Goal: Transaction & Acquisition: Purchase product/service

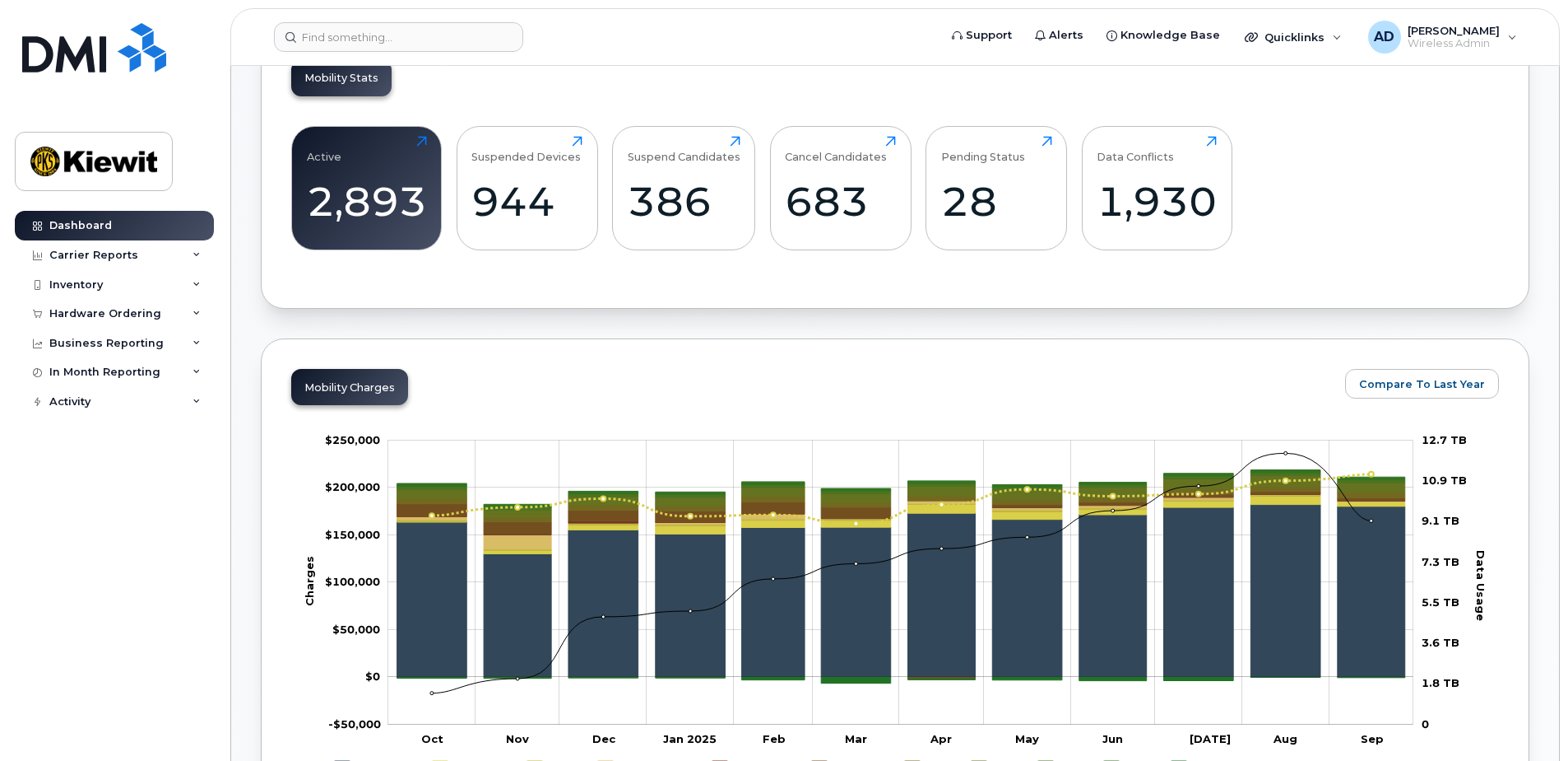
scroll to position [329, 0]
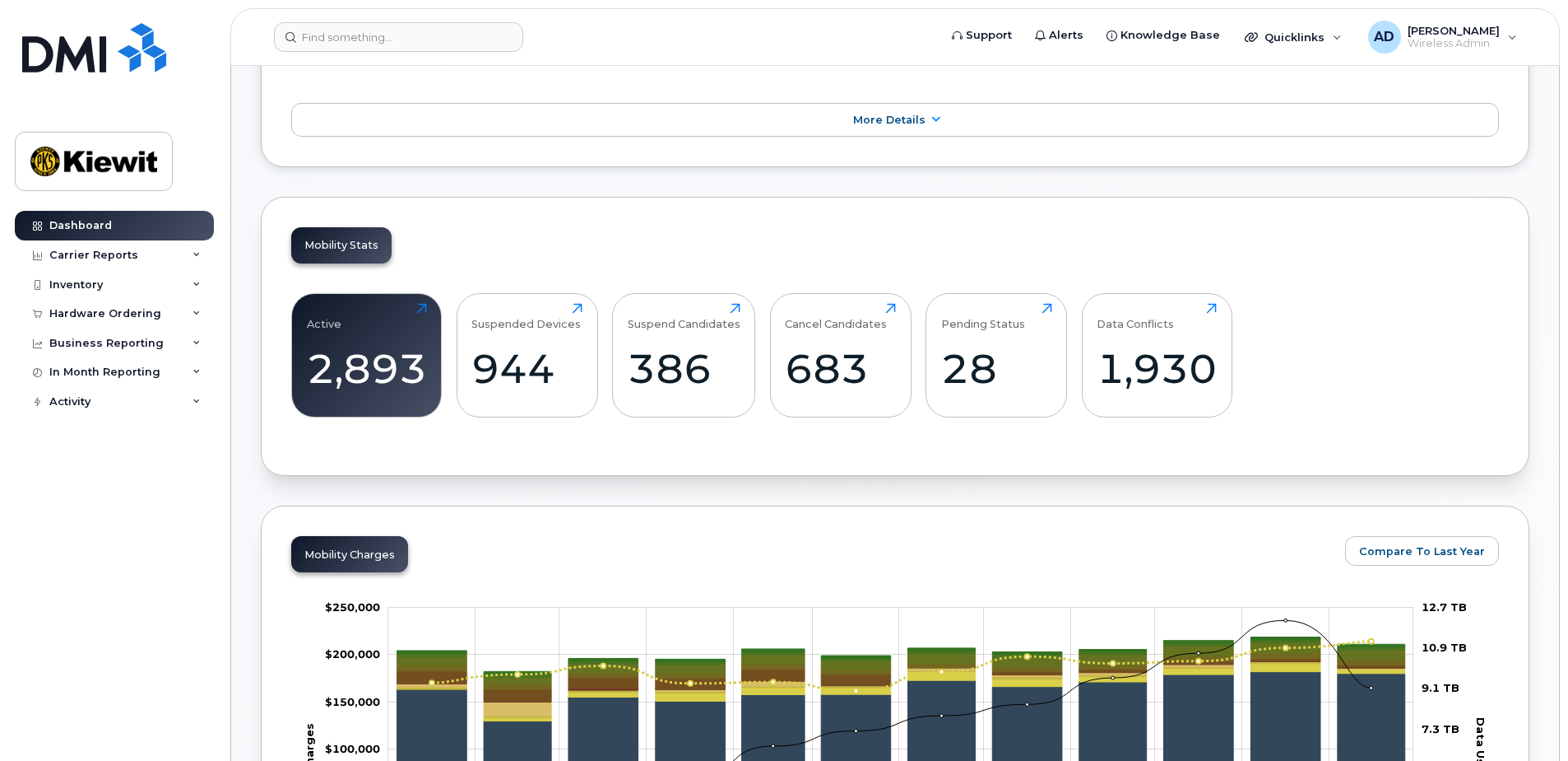
scroll to position [165, 0]
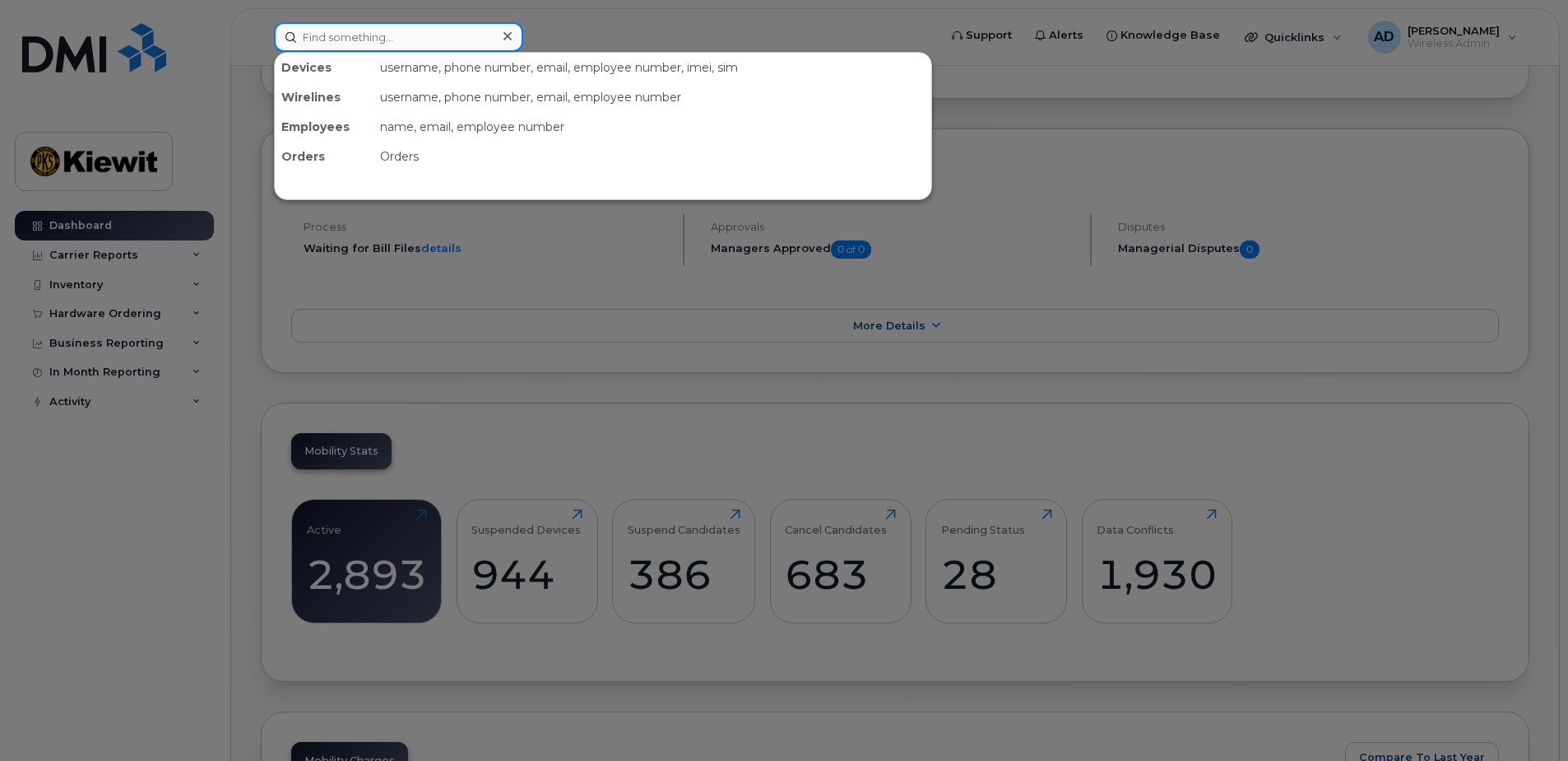
click at [382, 36] on input at bounding box center [398, 37] width 249 height 29
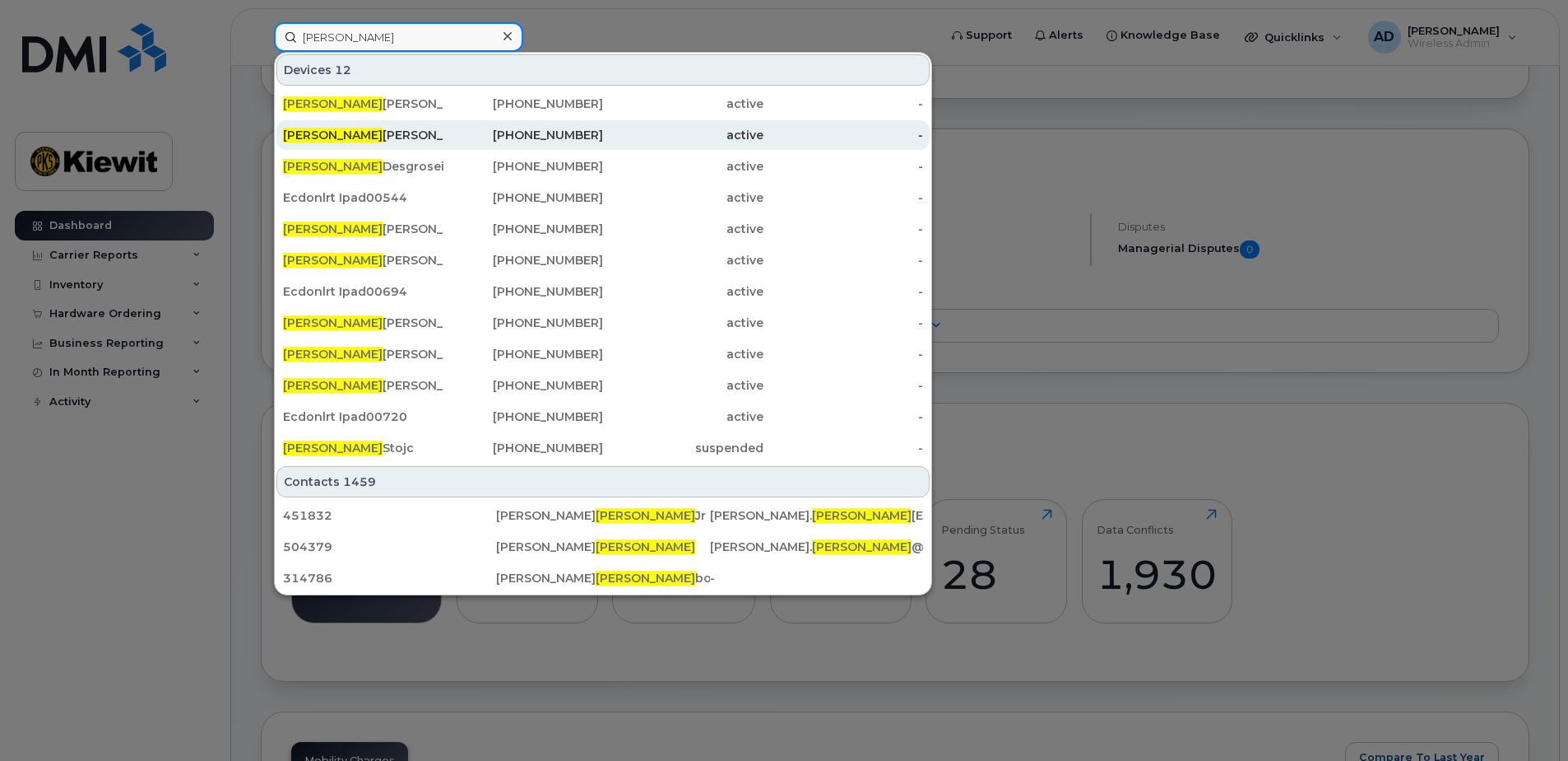
type input "charles"
click at [592, 131] on div "418-808-4950" at bounding box center [524, 135] width 161 height 17
click at [498, 130] on div "418-808-4950" at bounding box center [524, 135] width 161 height 17
click at [355, 142] on div "Charles Lavigne" at bounding box center [363, 135] width 161 height 17
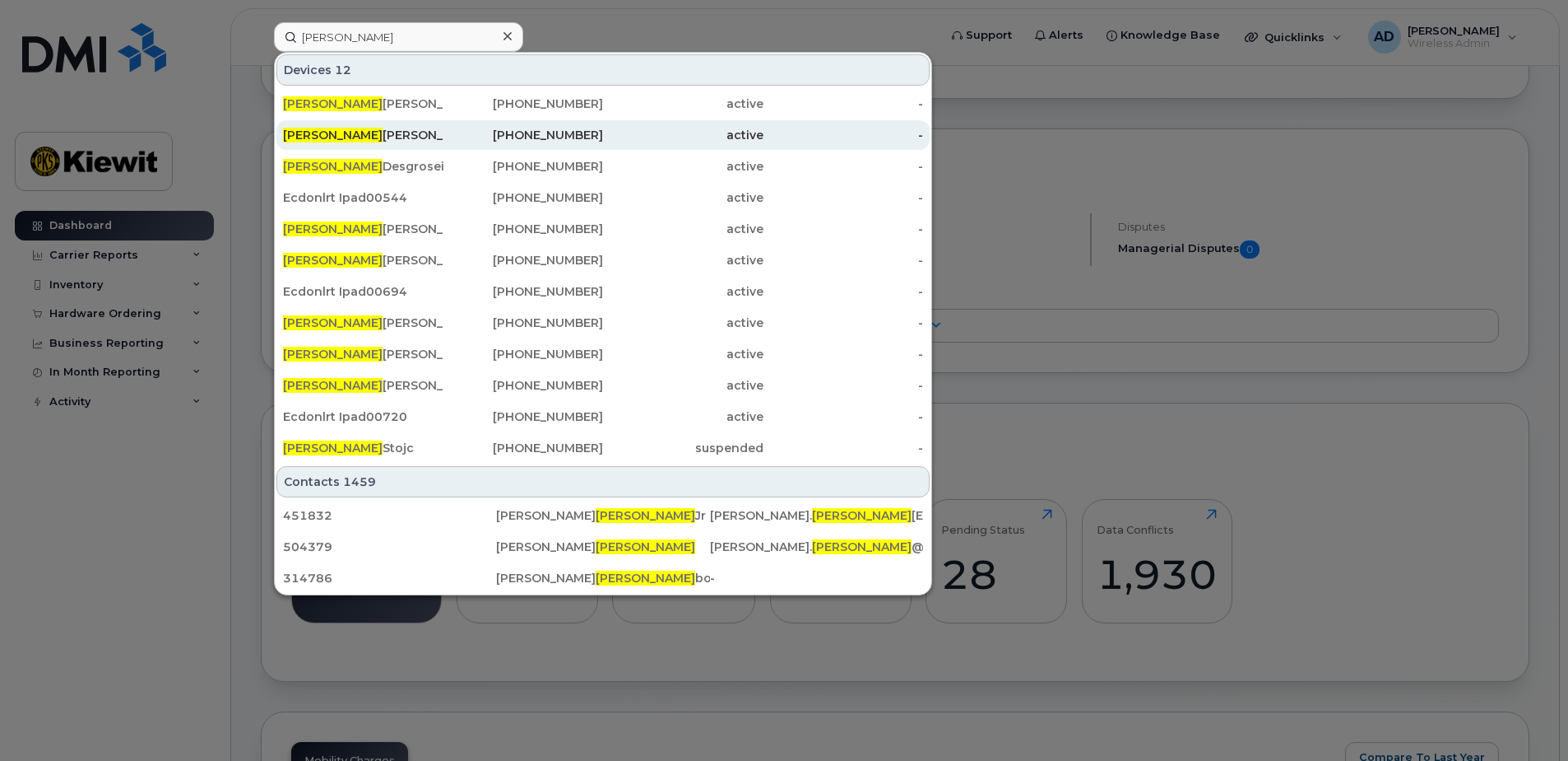
click at [303, 135] on span "Charles" at bounding box center [333, 135] width 99 height 15
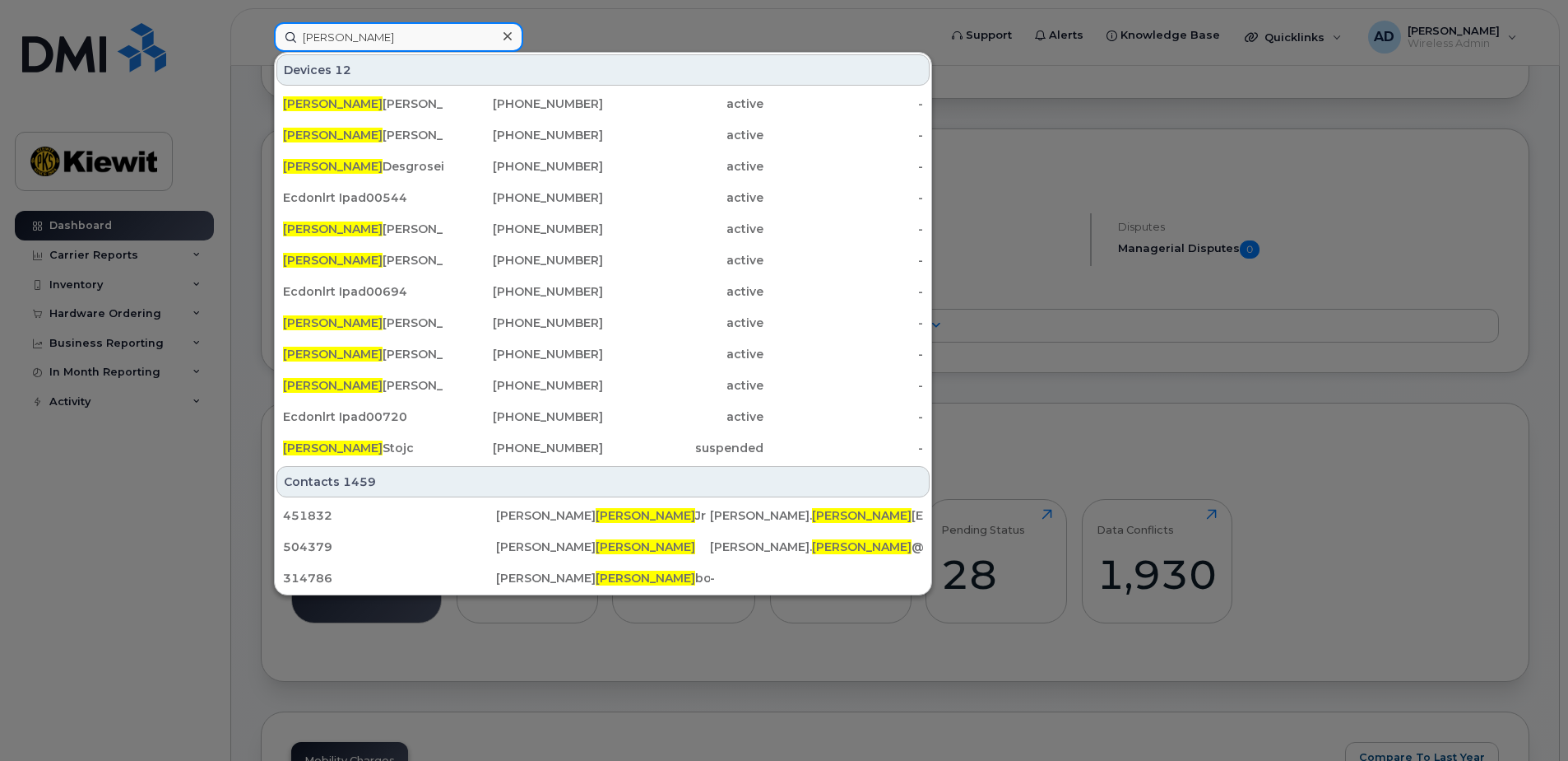
click at [388, 35] on input "charles" at bounding box center [398, 37] width 249 height 29
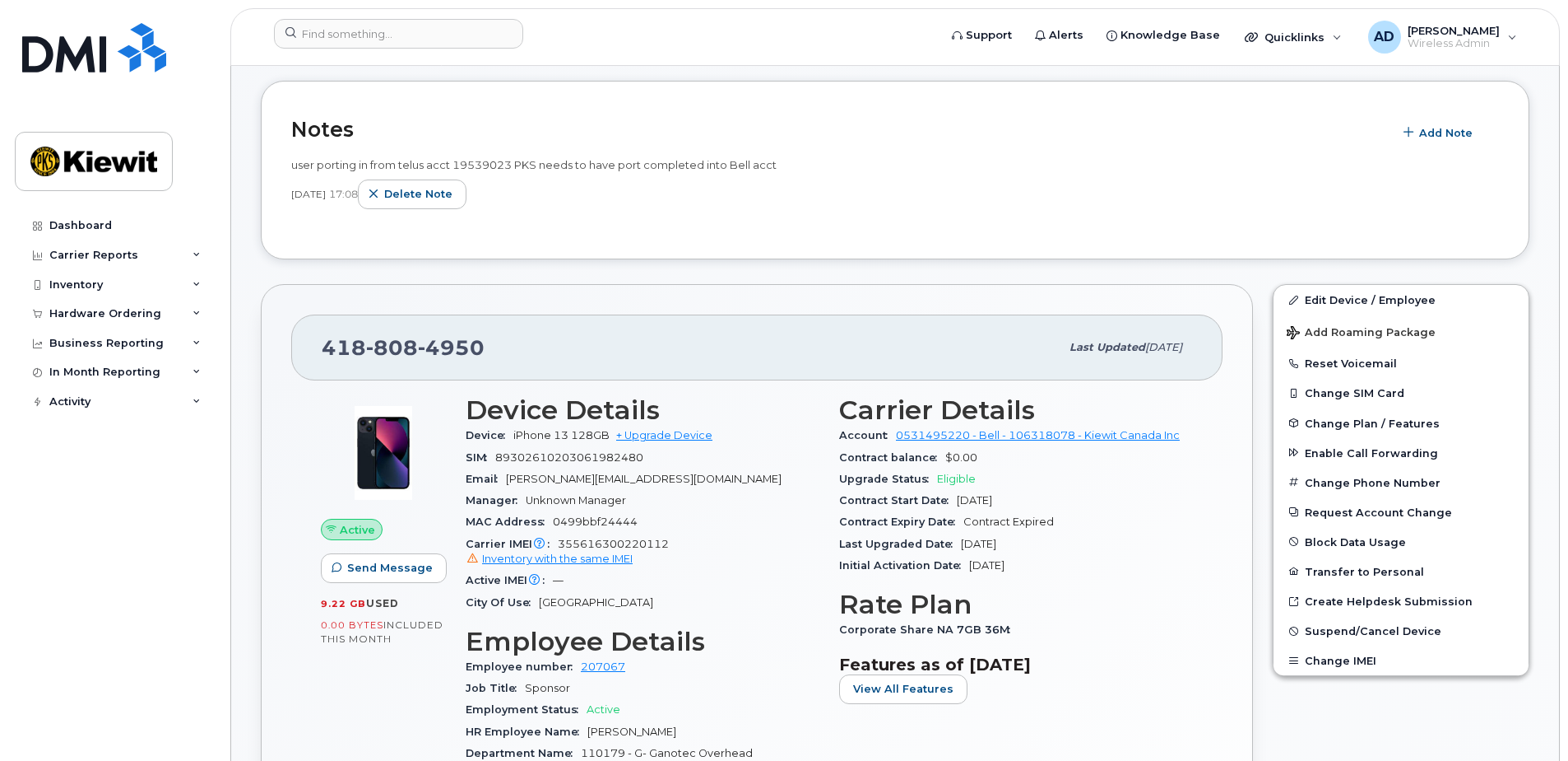
scroll to position [417, 0]
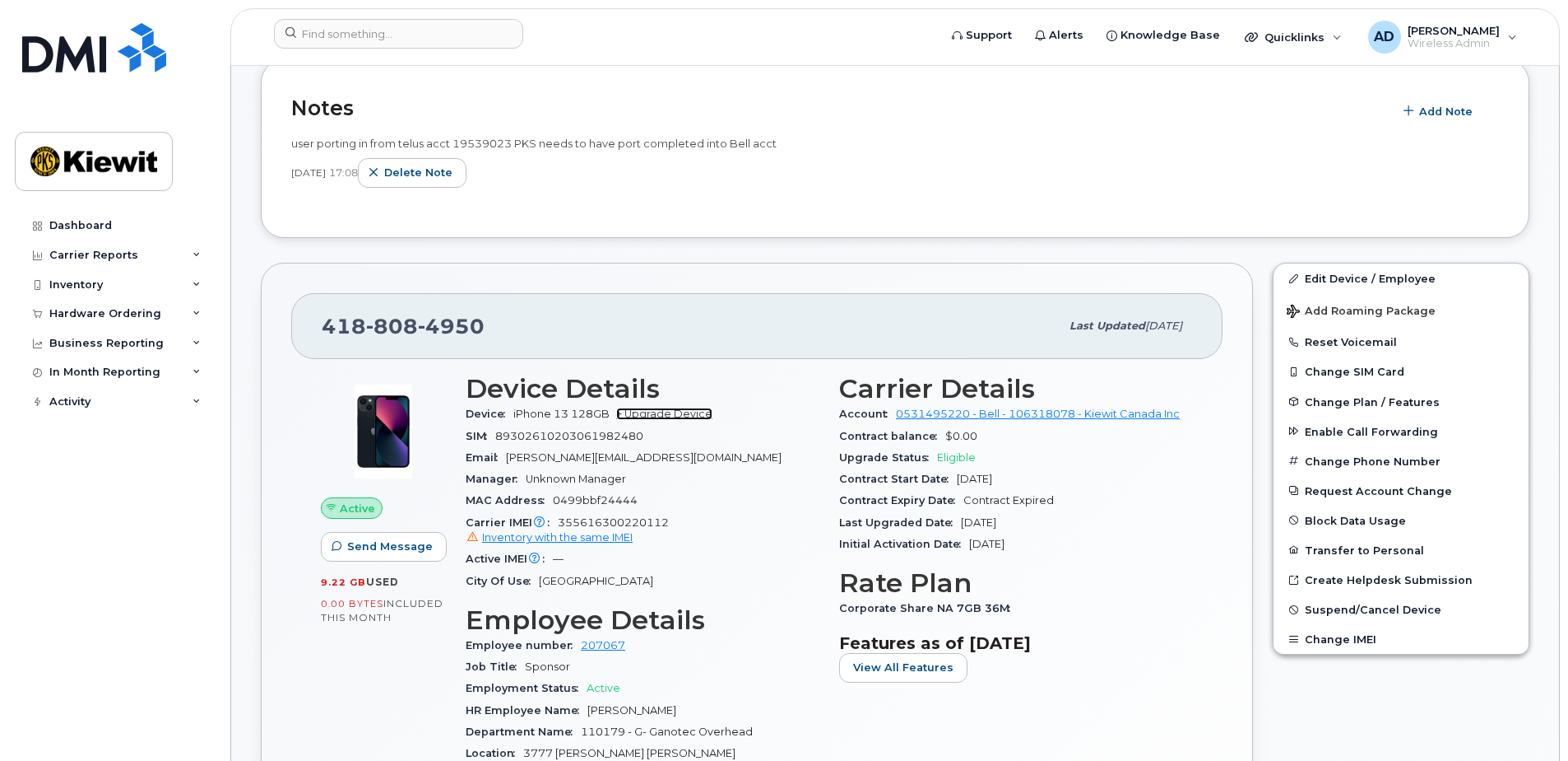
click at [679, 415] on link "+ Upgrade Device" at bounding box center [664, 413] width 96 height 12
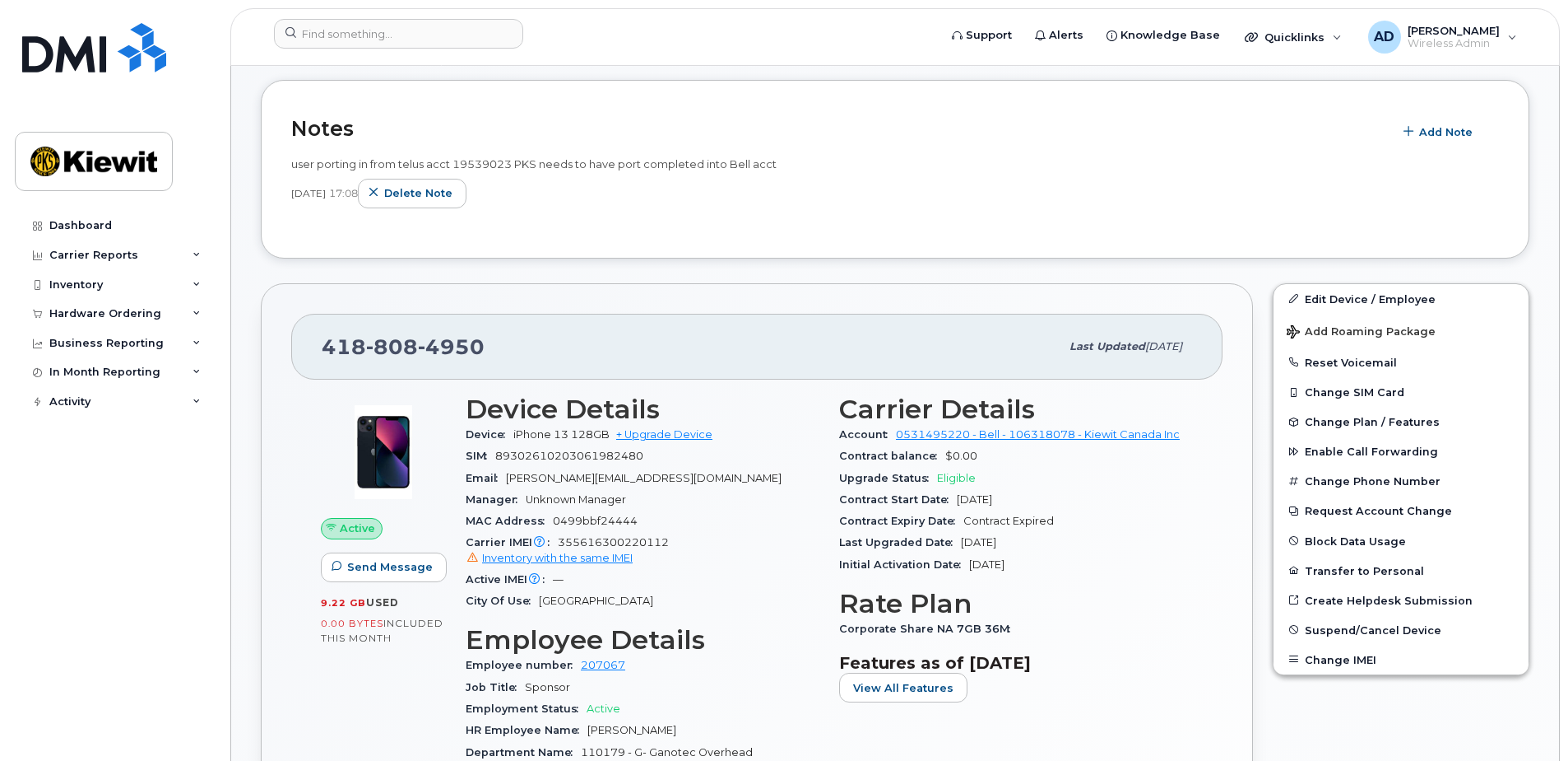
scroll to position [397, 0]
click at [655, 435] on link "+ Upgrade Device" at bounding box center [664, 434] width 96 height 12
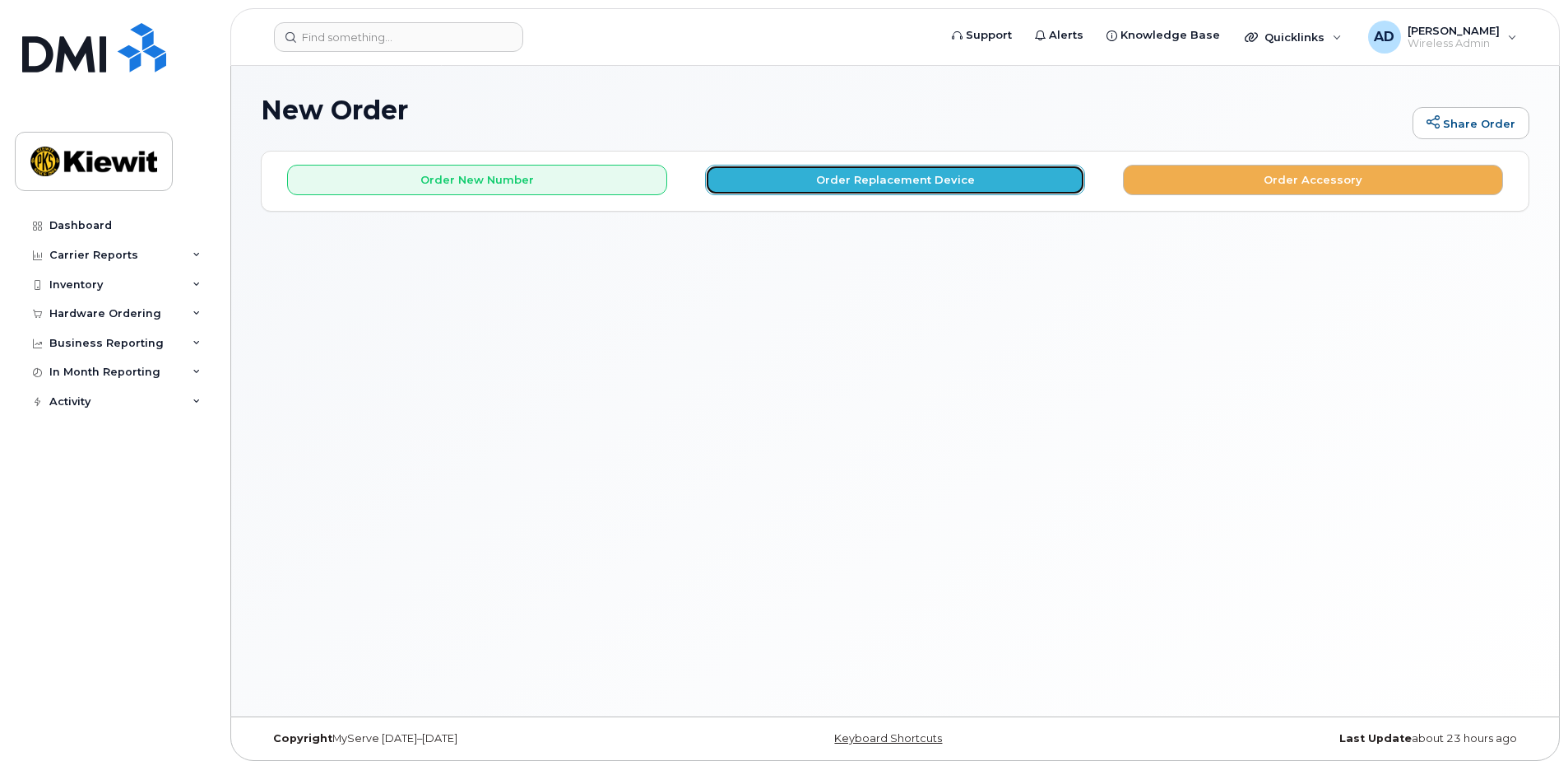
click at [879, 177] on button "Order Replacement Device" at bounding box center [896, 179] width 380 height 30
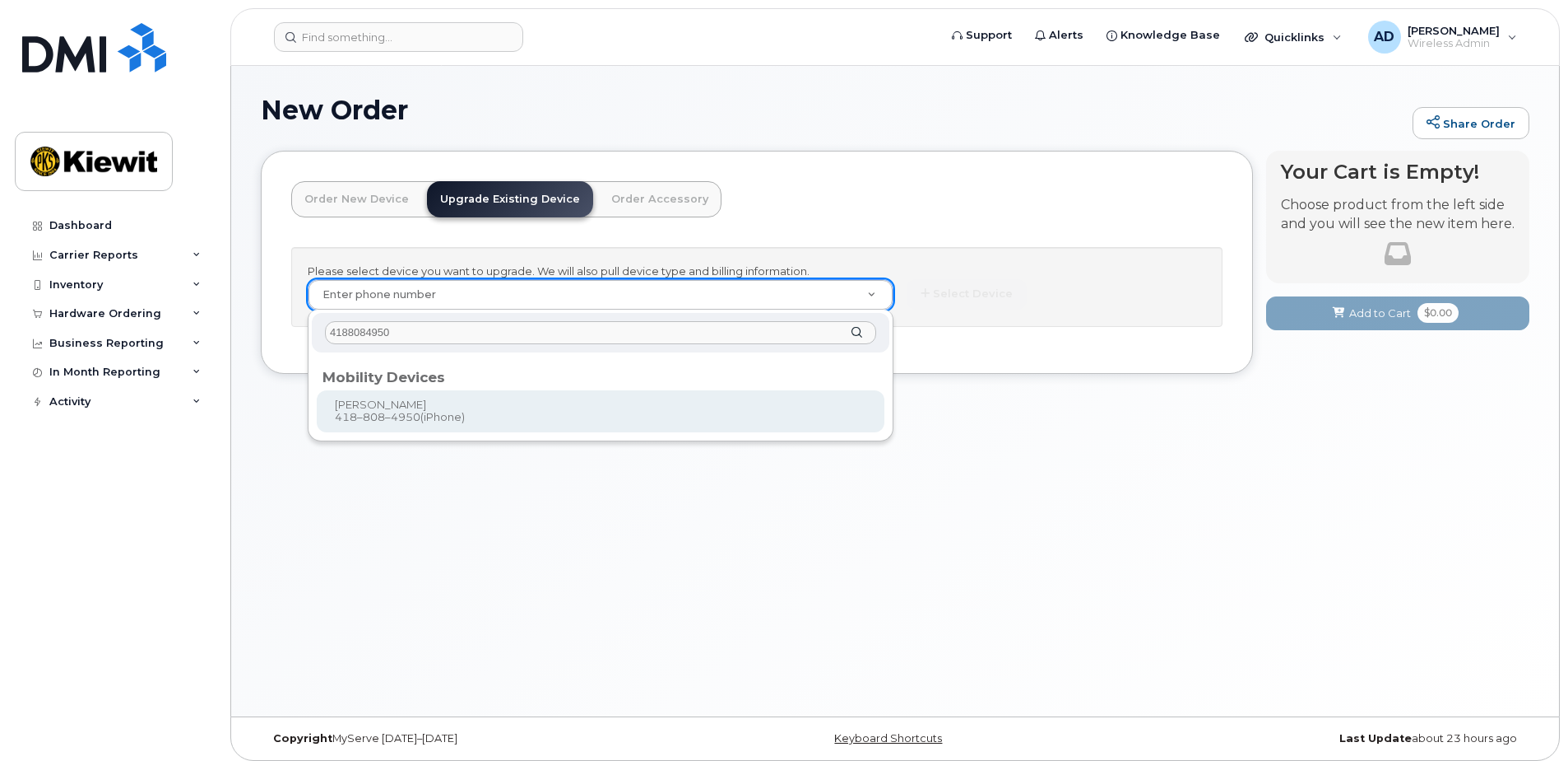
type input "4188084950"
type input "259423"
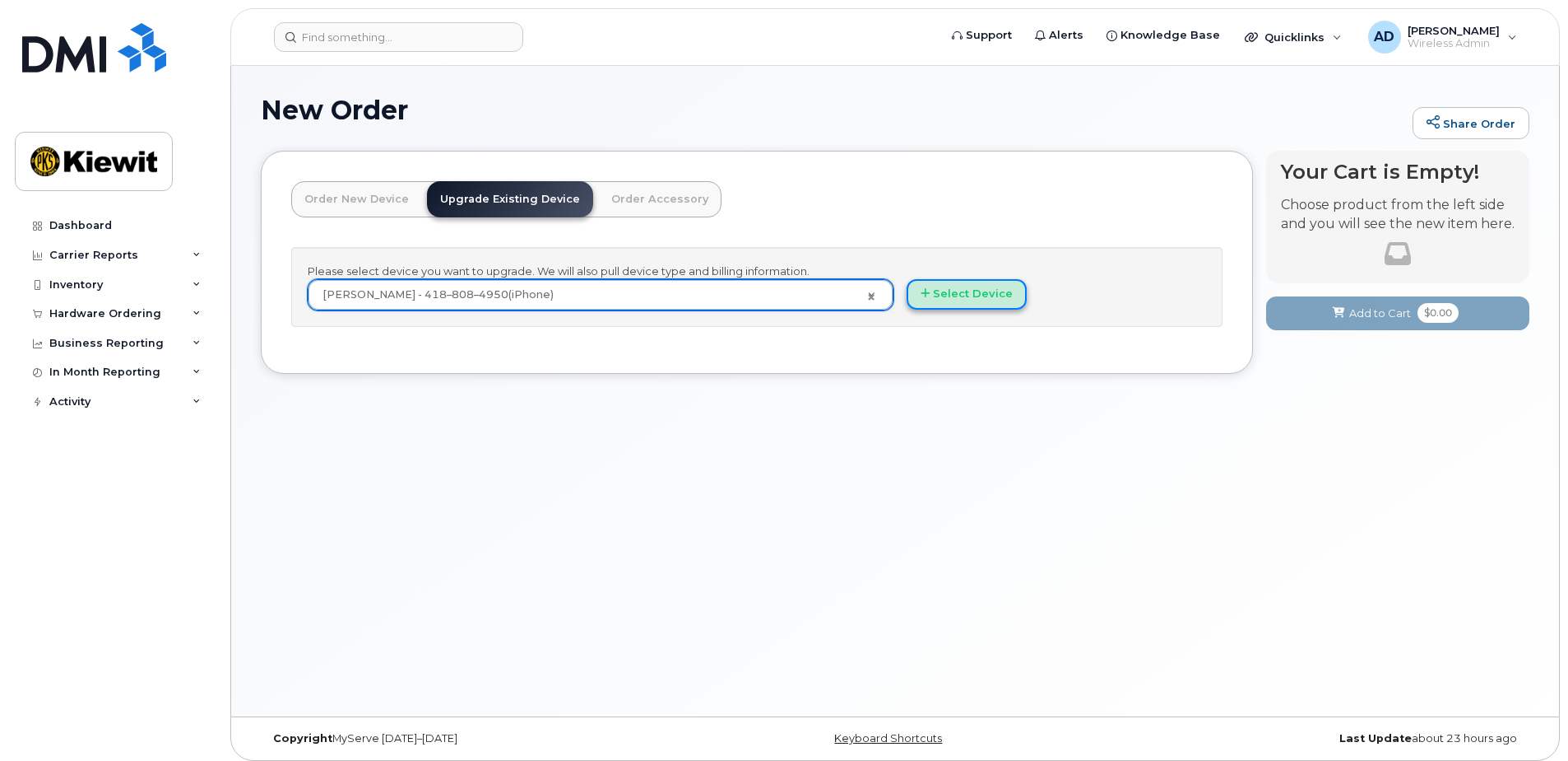
click at [942, 290] on button "Select Device" at bounding box center [966, 294] width 120 height 30
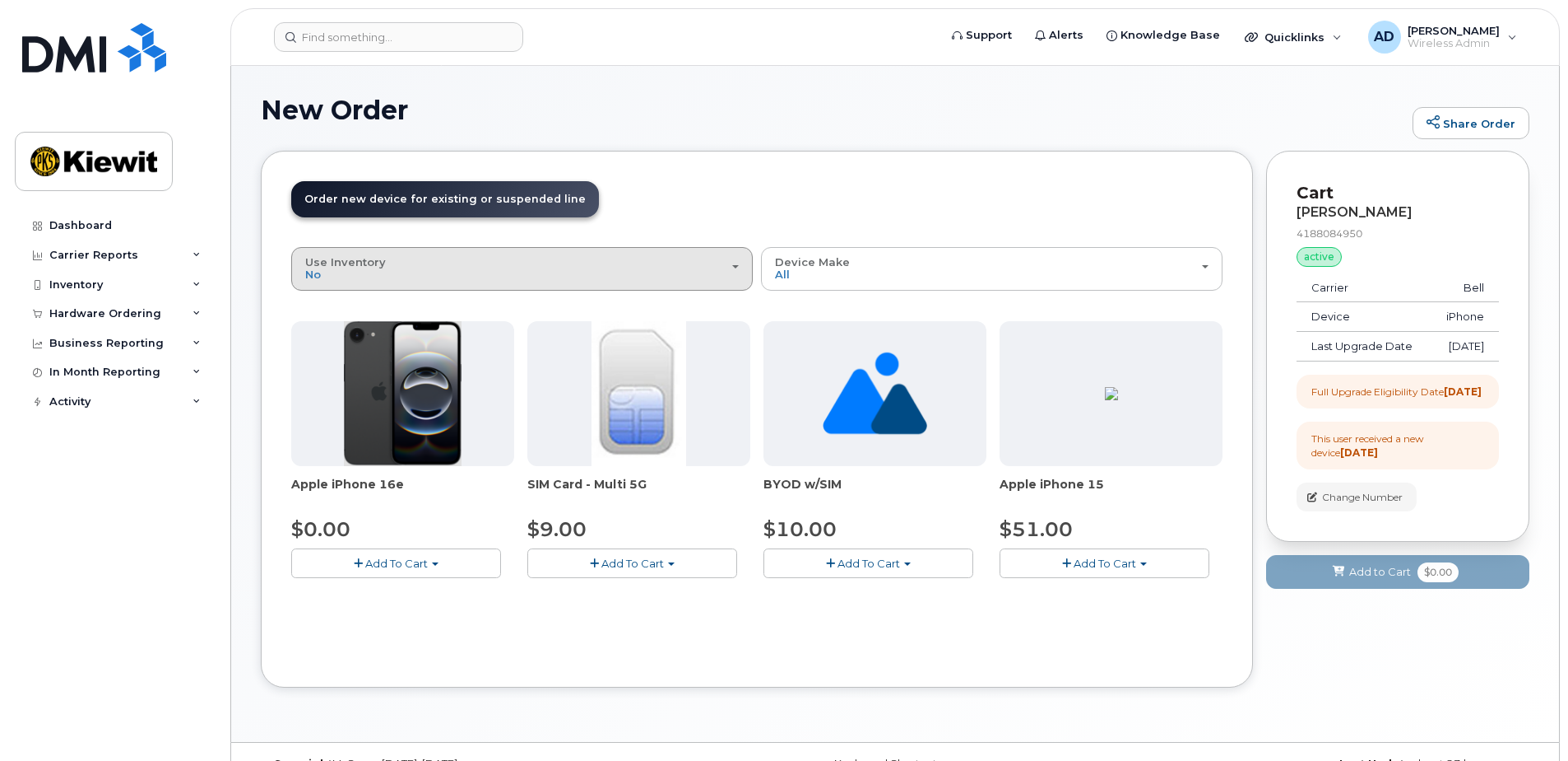
click at [717, 263] on div "Use Inventory No" at bounding box center [522, 269] width 434 height 26
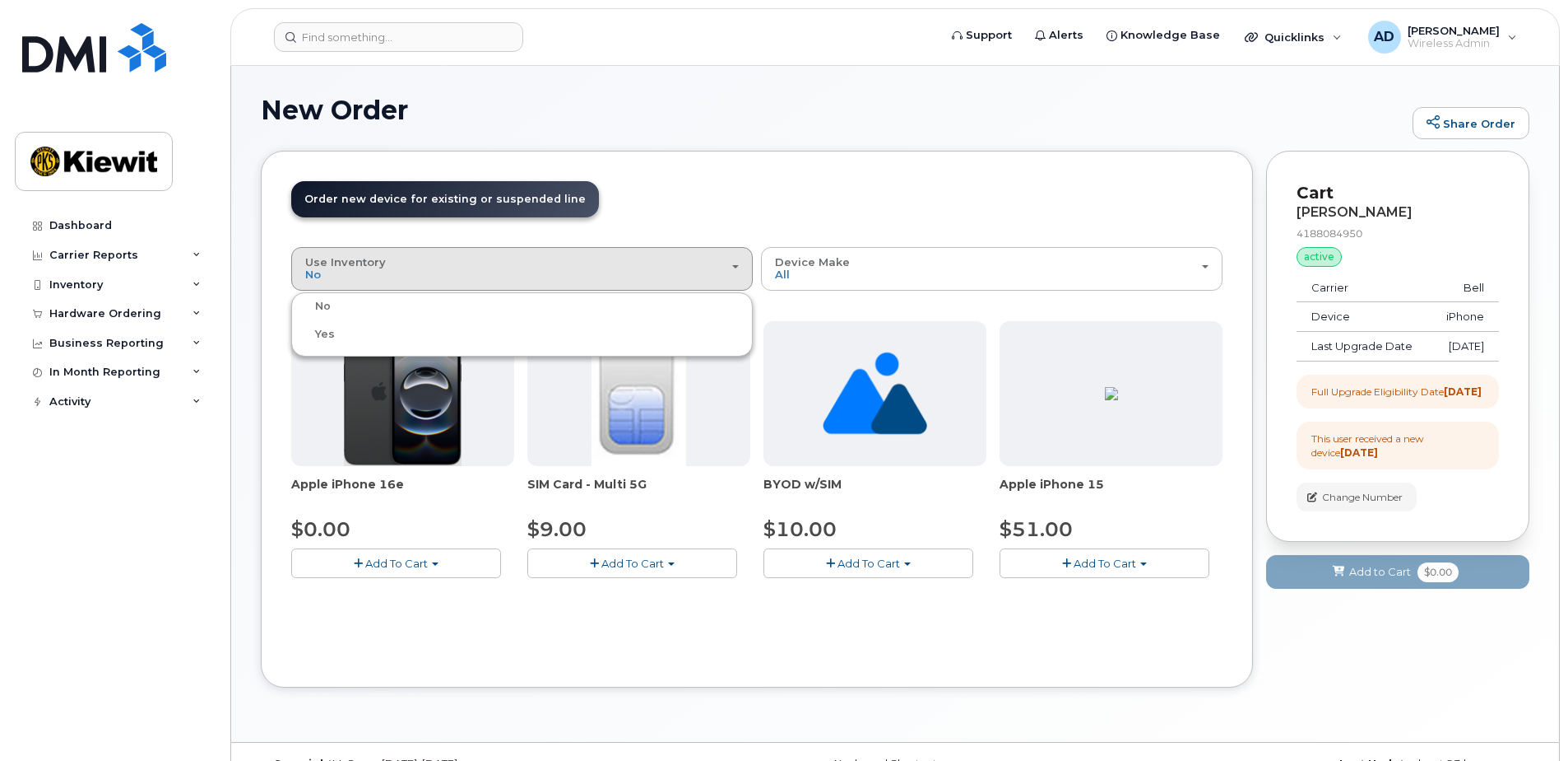
click at [331, 308] on div "No" at bounding box center [523, 305] width 454 height 19
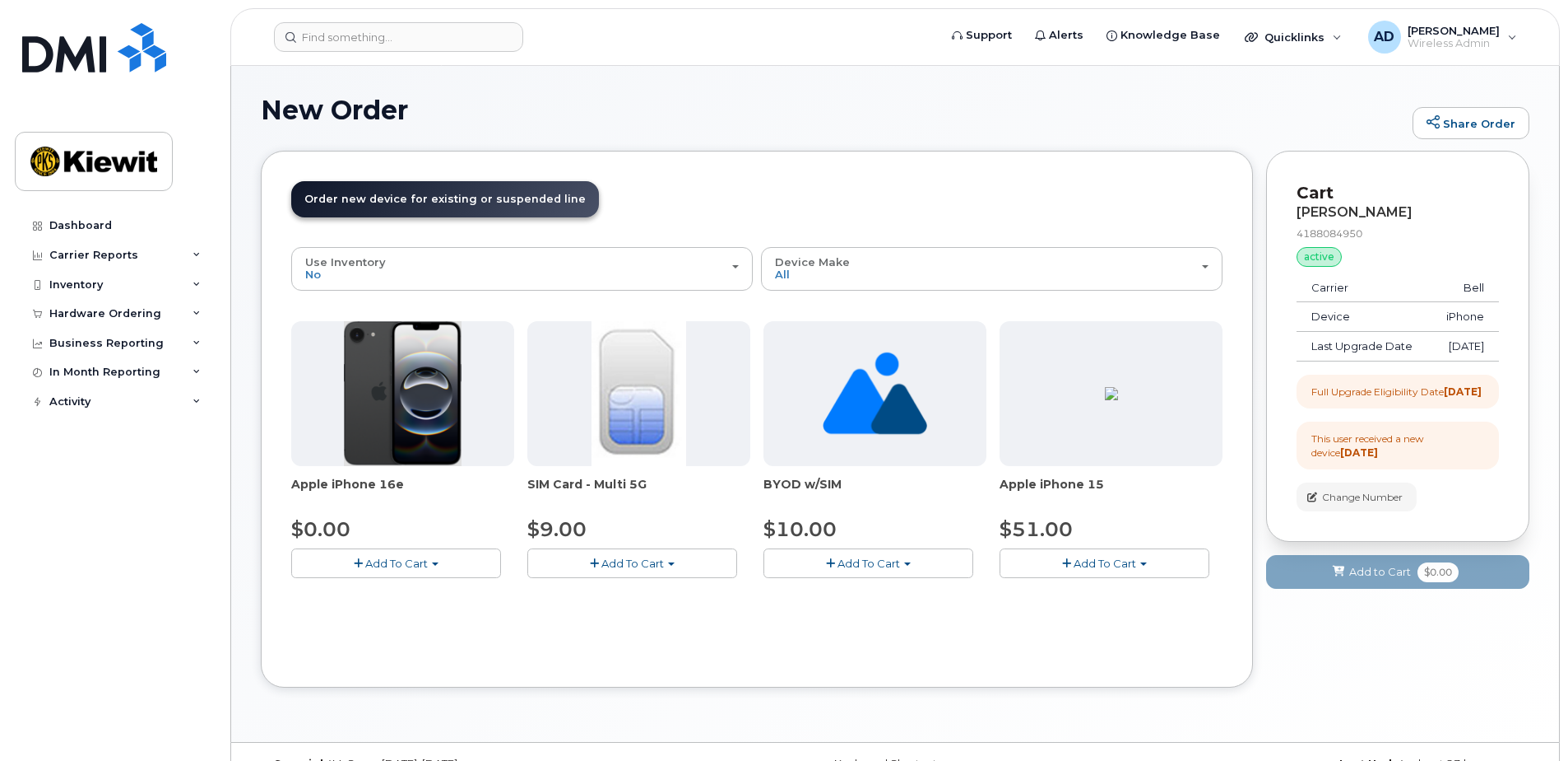
drag, startPoint x: 1095, startPoint y: 556, endPoint x: 1173, endPoint y: 451, distance: 130.8
click at [1173, 451] on div "Apple iPhone 15 $51.00 Add To Cart Model Black 128 GB is available $51.00 - 3-y…" at bounding box center [1111, 449] width 223 height 256
click at [1518, 29] on div "AD [PERSON_NAME] Wireless Admin" at bounding box center [1442, 37] width 172 height 33
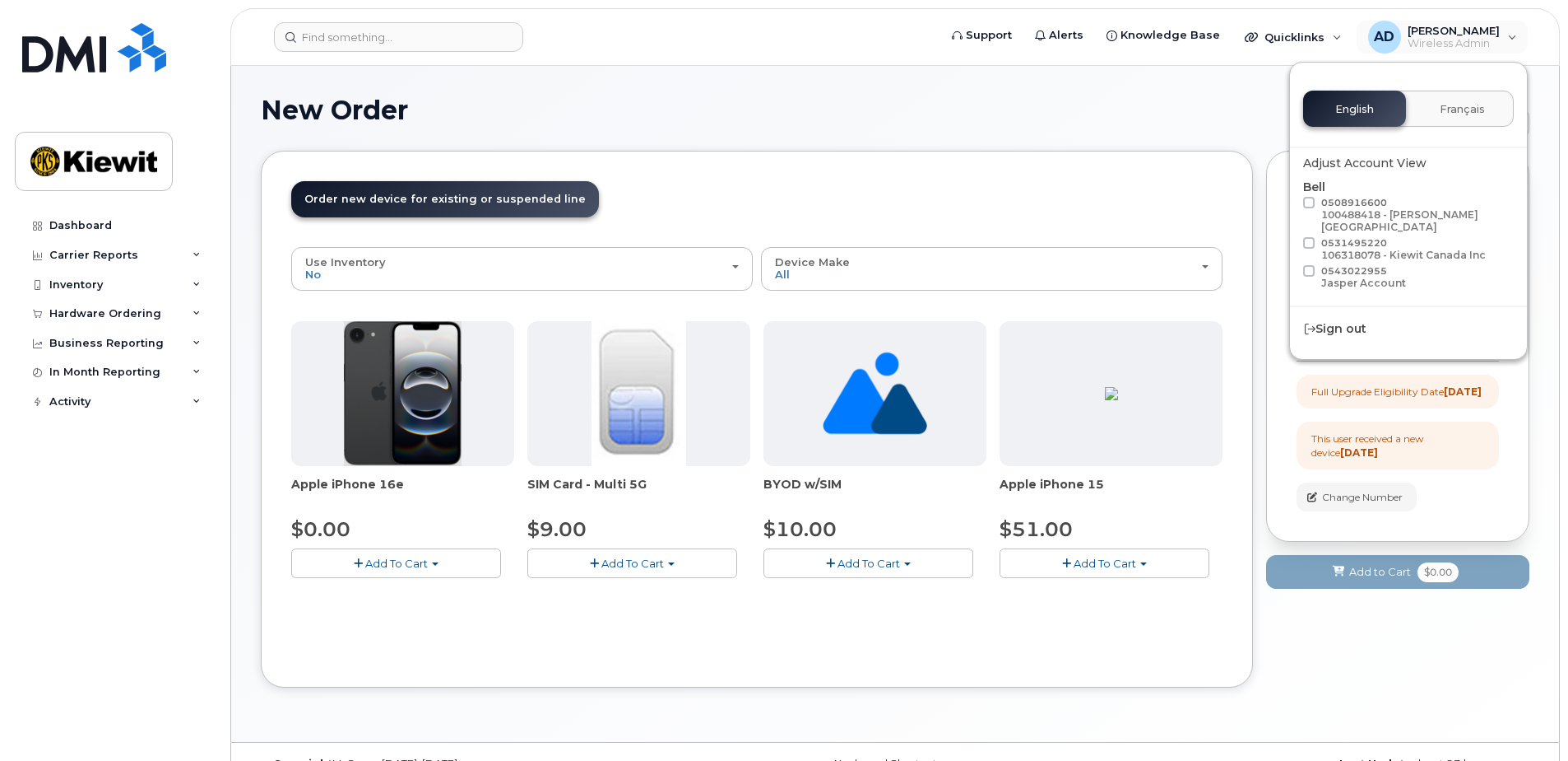
click at [905, 204] on header "Order New Device Upgrade Existing Device Order Accessory Order new device and n…" at bounding box center [757, 214] width 931 height 66
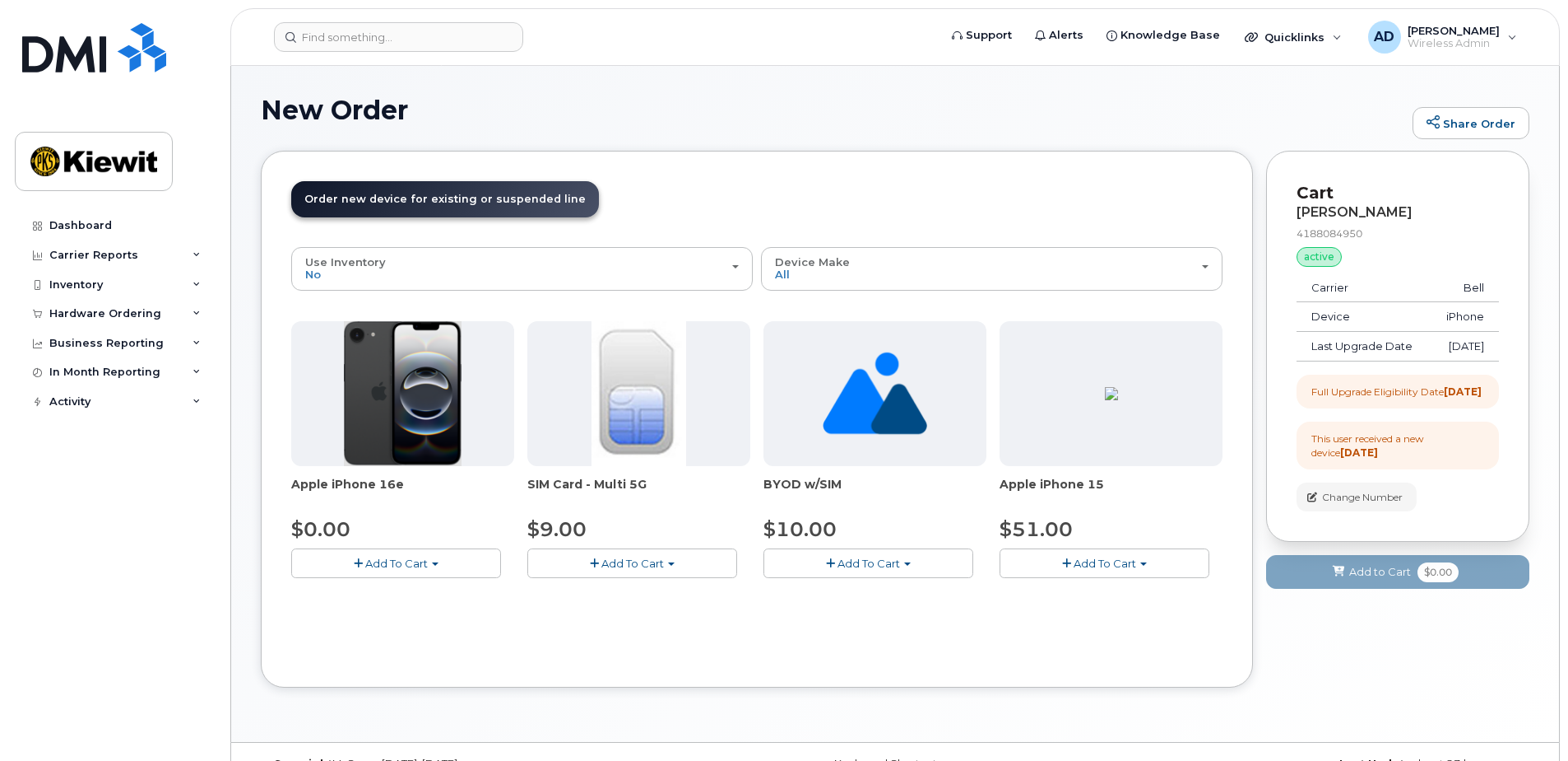
click at [435, 560] on button "Add To Cart" at bounding box center [396, 562] width 209 height 28
click at [609, 592] on div "Apple iPhone 16e $0.00 Add To Cart $0.00 - 3 year upgrade (128GB) SIM Card - Mu…" at bounding box center [757, 462] width 931 height 283
